Goal: Task Accomplishment & Management: Manage account settings

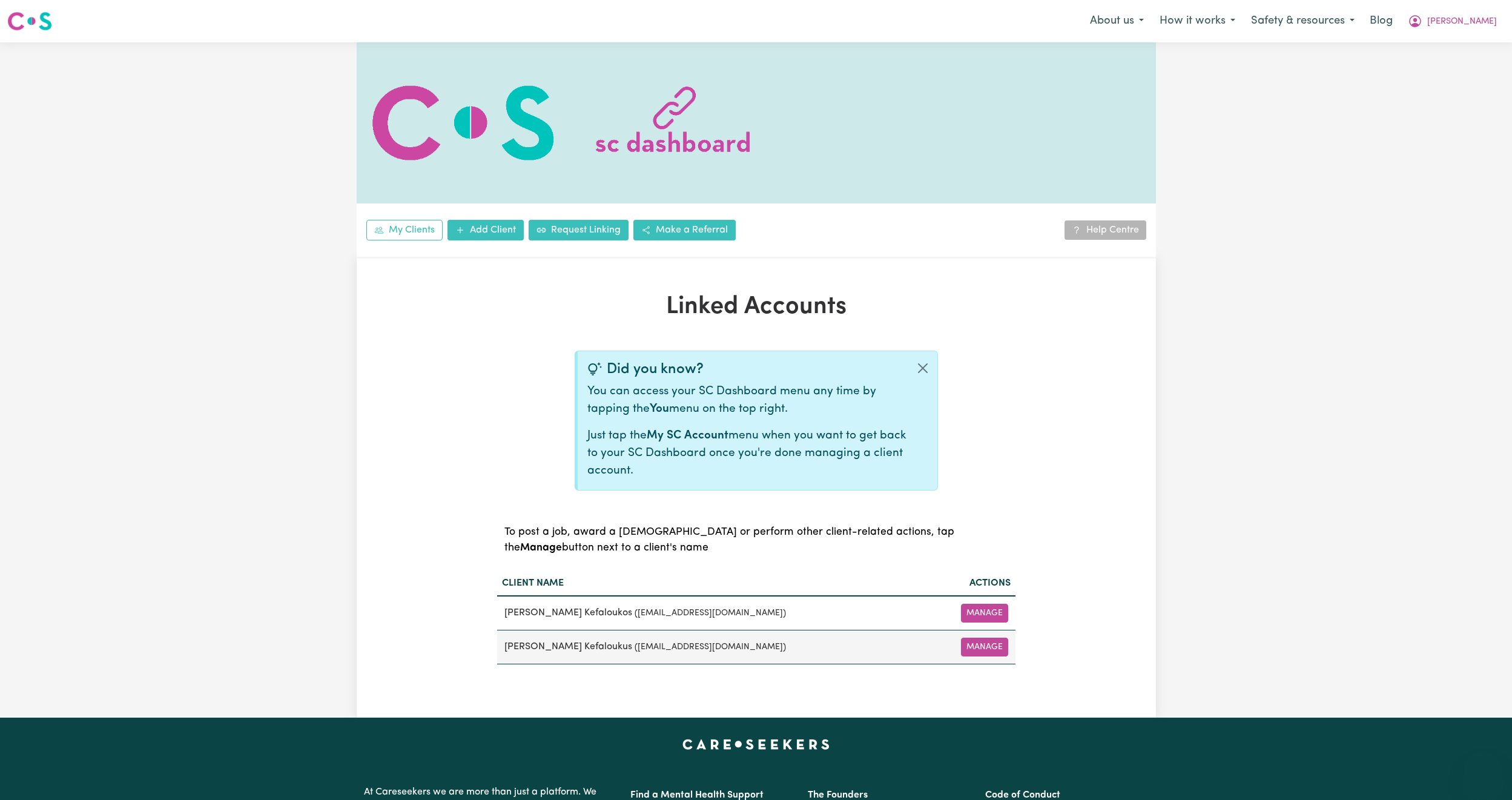
click at [1487, 15] on span "[PERSON_NAME]" at bounding box center [1462, 22] width 70 height 13
drag, startPoint x: 1482, startPoint y: 30, endPoint x: 1454, endPoint y: 64, distance: 44.0
click at [1454, 64] on link "Logout" at bounding box center [1456, 69] width 96 height 23
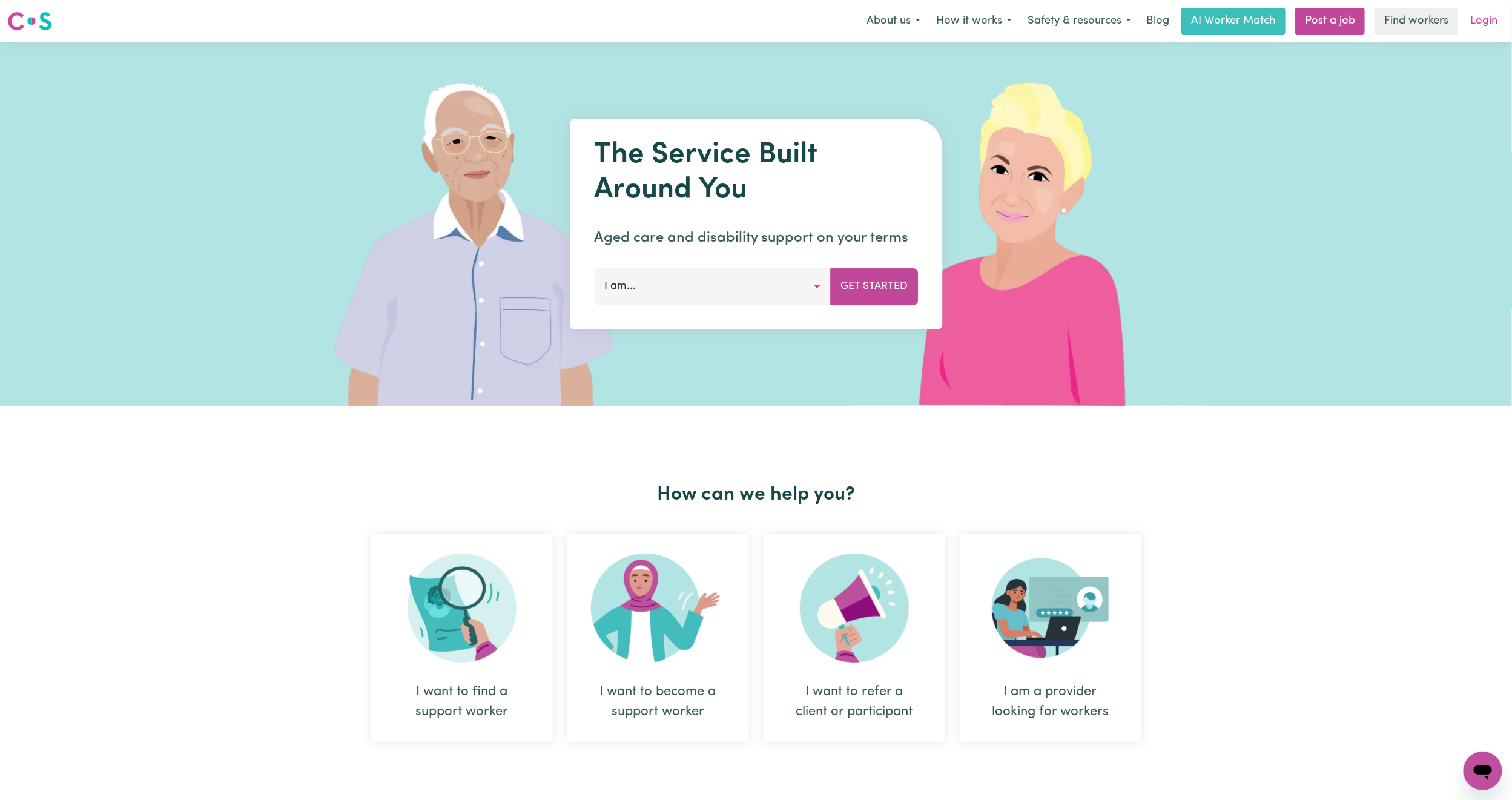
click at [1487, 25] on link "Login" at bounding box center [1484, 22] width 42 height 27
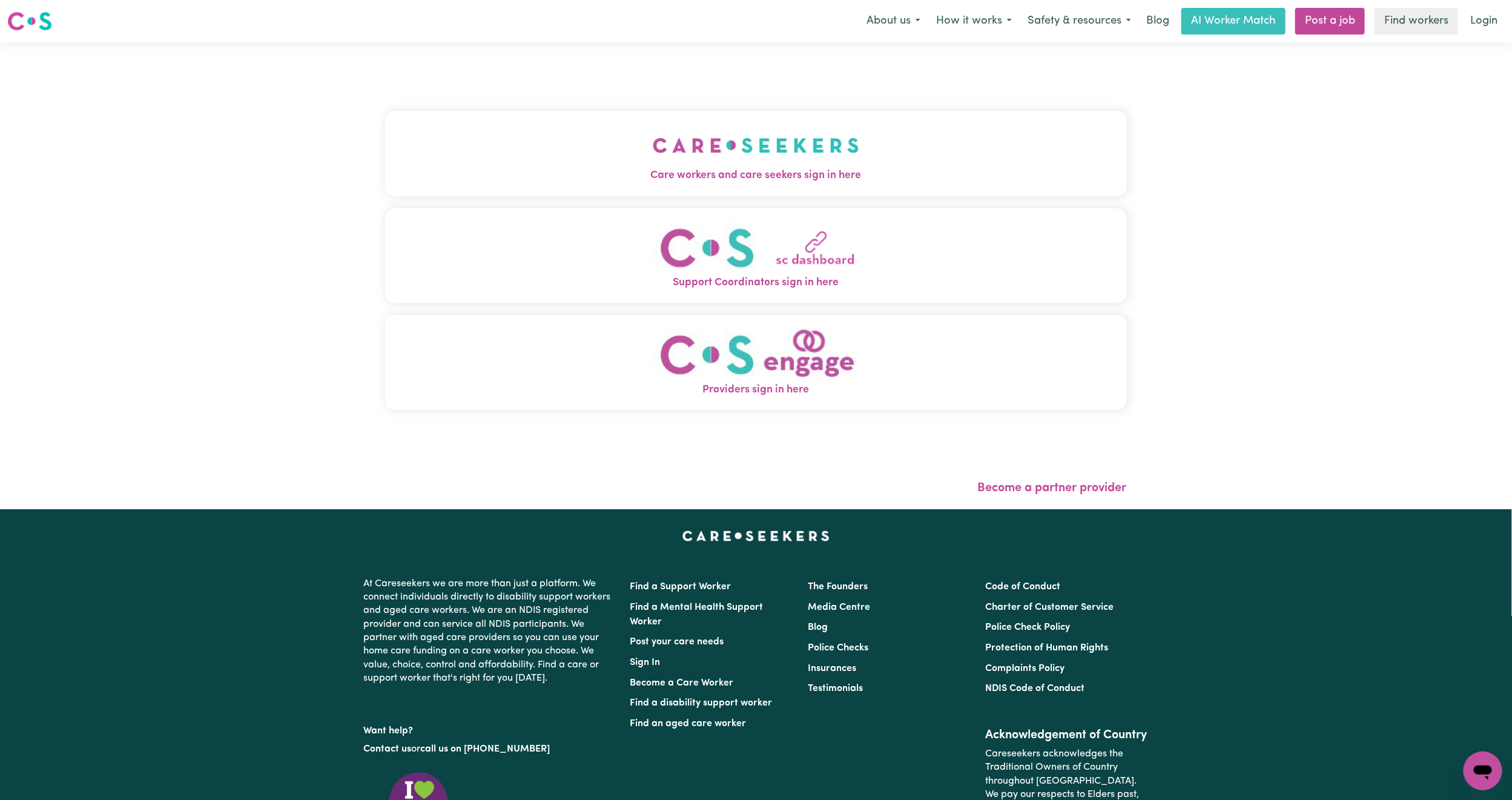
drag, startPoint x: 471, startPoint y: 108, endPoint x: 471, endPoint y: 125, distance: 17.0
click at [471, 111] on div "Care workers and care seekers sign in here Support Coordinators sign in here Pr…" at bounding box center [756, 267] width 742 height 400
click at [467, 156] on button "Care workers and care seekers sign in here" at bounding box center [756, 153] width 742 height 85
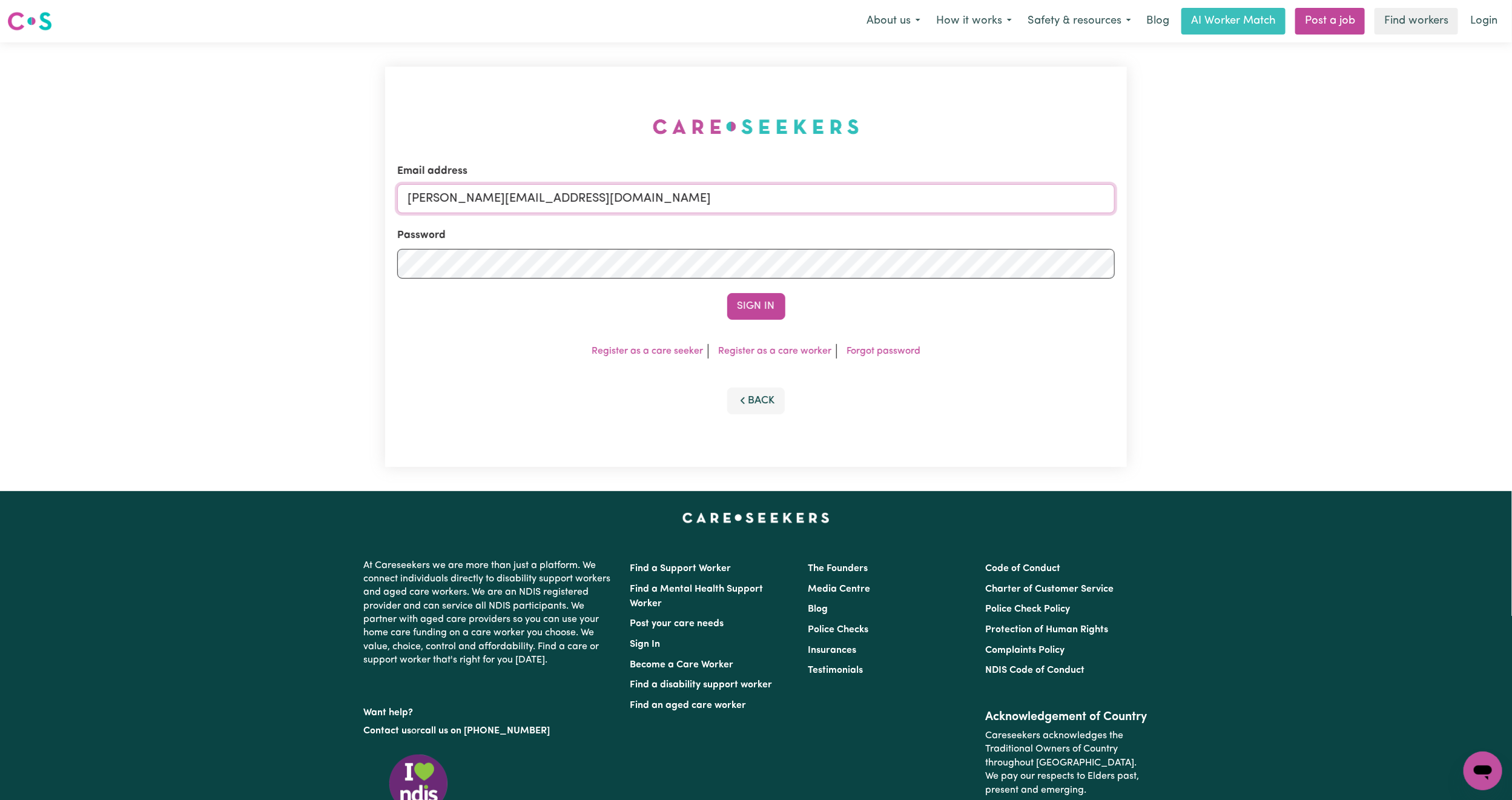
click at [505, 202] on input "[PERSON_NAME][EMAIL_ADDRESS][DOMAIN_NAME]" at bounding box center [756, 198] width 717 height 29
drag, startPoint x: 473, startPoint y: 200, endPoint x: 976, endPoint y: 297, distance: 512.3
click at [976, 297] on form "Email address [EMAIL_ADDRESS][PERSON_NAME][DOMAIN_NAME] Password Sign In" at bounding box center [756, 242] width 717 height 156
type input "superuser~[EMAIL_ADDRESS][DOMAIN_NAME]"
click at [727, 293] on button "Sign In" at bounding box center [756, 306] width 58 height 27
